Goal: Task Accomplishment & Management: Manage account settings

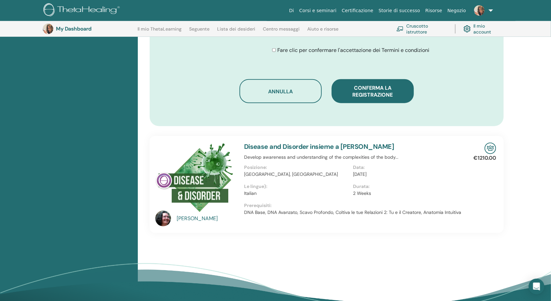
scroll to position [317, 0]
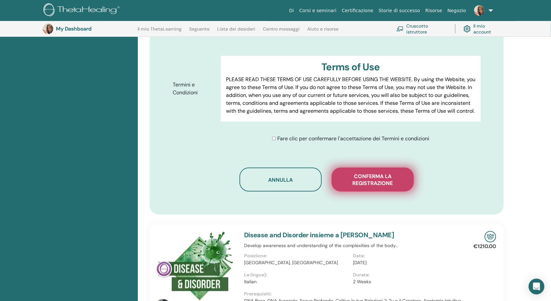
click at [367, 176] on span "Conferma la registrazione" at bounding box center [373, 180] width 66 height 14
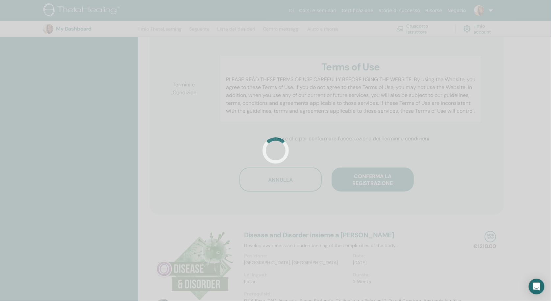
click at [367, 176] on div at bounding box center [275, 150] width 551 height 301
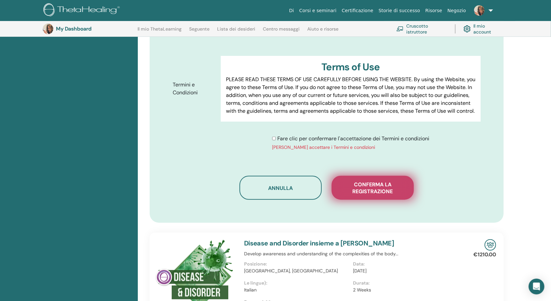
click at [368, 181] on span "Conferma la registrazione" at bounding box center [373, 188] width 66 height 14
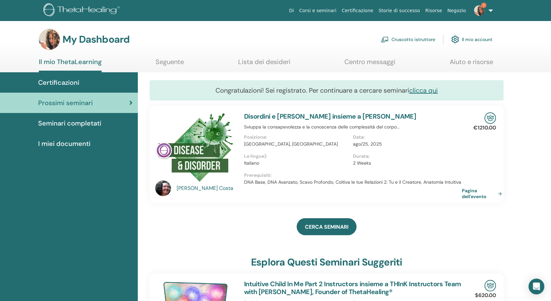
click at [76, 60] on link "Il mio ThetaLearning" at bounding box center [70, 65] width 63 height 14
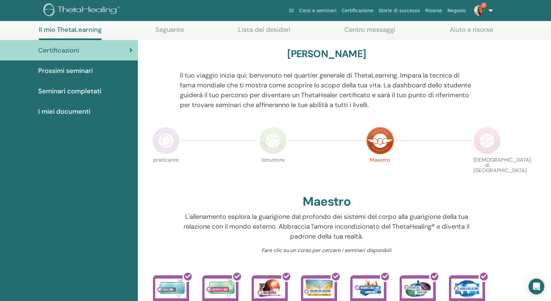
scroll to position [29, 0]
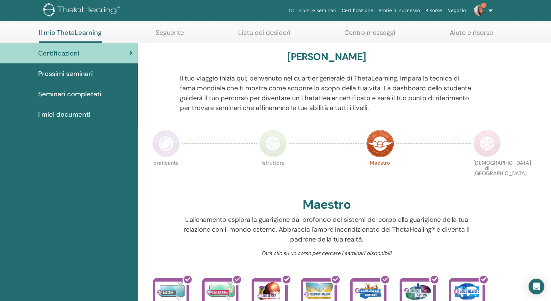
click at [483, 12] on img at bounding box center [479, 10] width 11 height 11
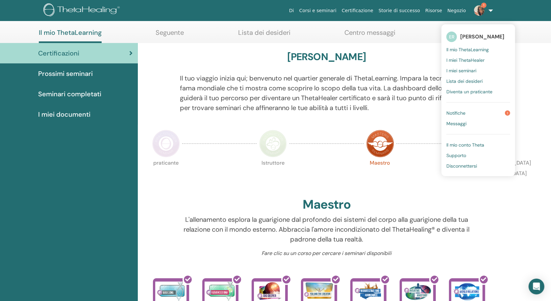
click at [479, 109] on link "Notifiche 1" at bounding box center [478, 113] width 64 height 11
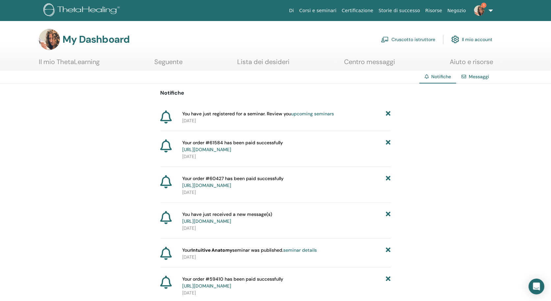
click at [73, 60] on link "Il mio ThetaLearning" at bounding box center [69, 64] width 61 height 13
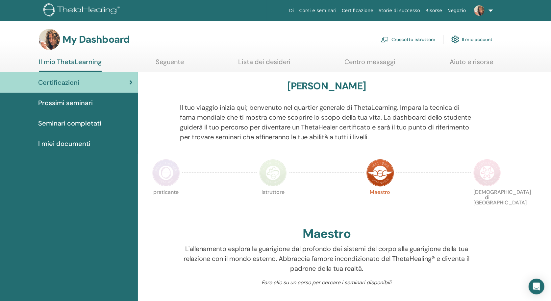
click at [422, 40] on link "Cruscotto istruttore" at bounding box center [408, 39] width 54 height 14
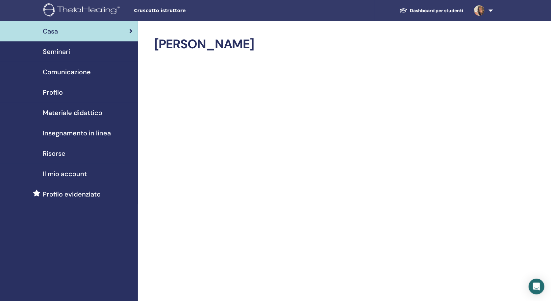
click at [60, 52] on span "Seminari" at bounding box center [56, 52] width 27 height 10
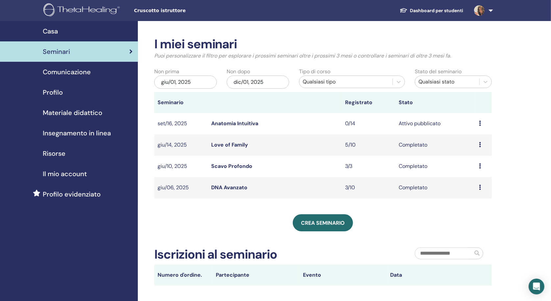
click at [257, 121] on link "Anatomia Intuitiva" at bounding box center [234, 123] width 47 height 7
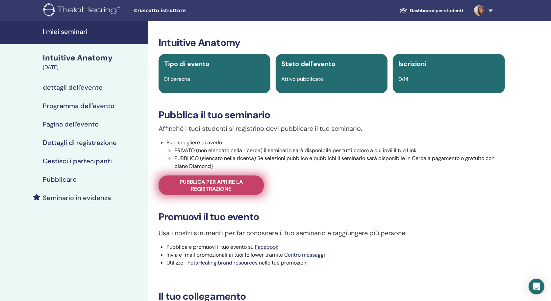
click at [245, 186] on span "Pubblica per aprire la registrazione" at bounding box center [211, 186] width 89 height 14
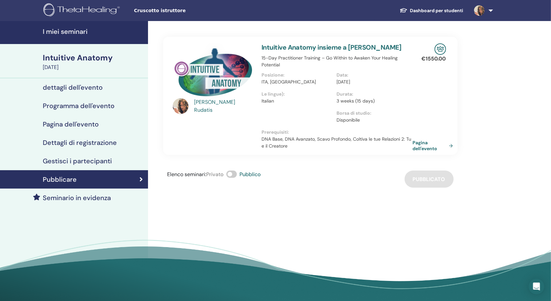
click at [425, 143] on link "Pagina dell'evento" at bounding box center [434, 146] width 43 height 12
